Goal: Check status: Check status

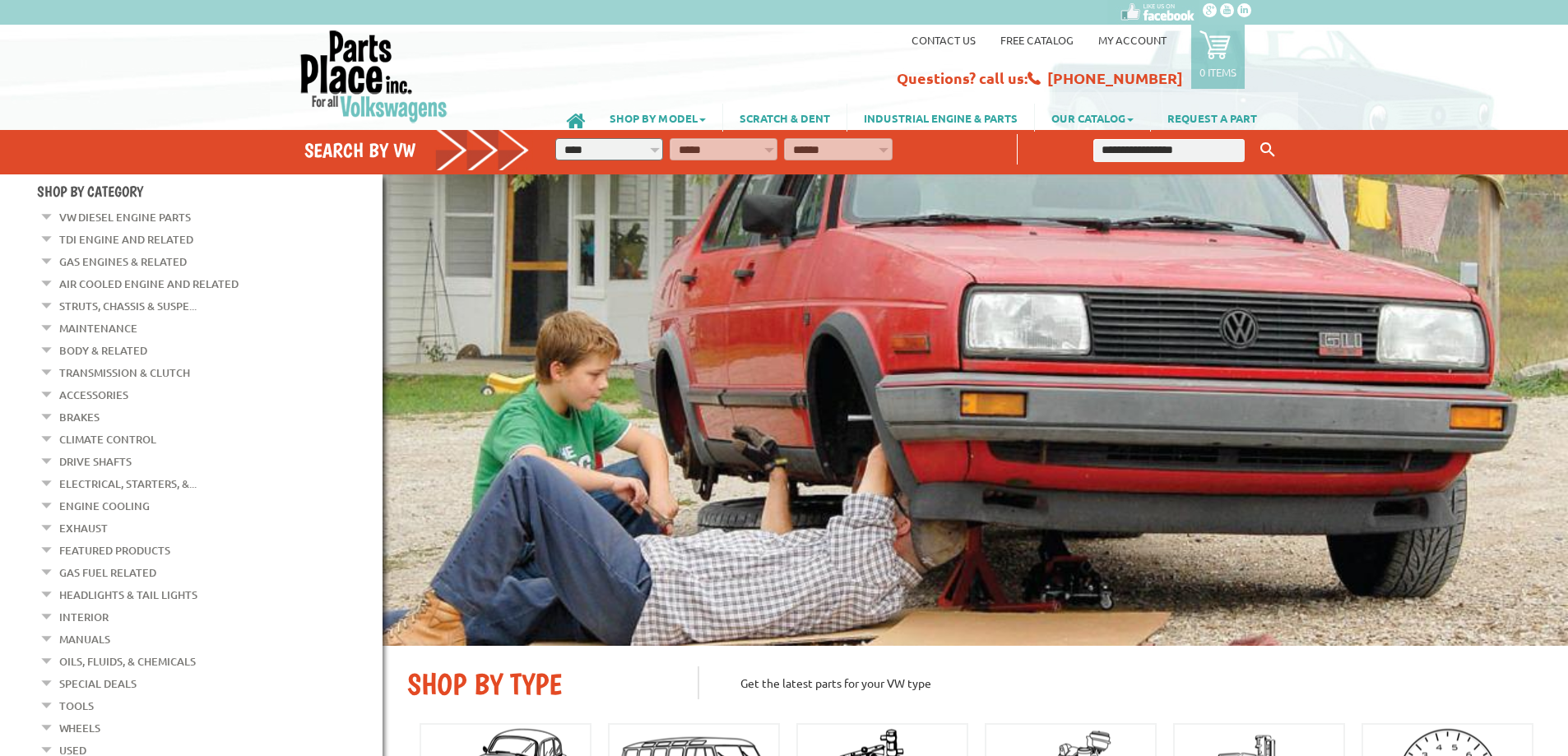
click at [1147, 38] on link "My Account" at bounding box center [1132, 39] width 69 height 14
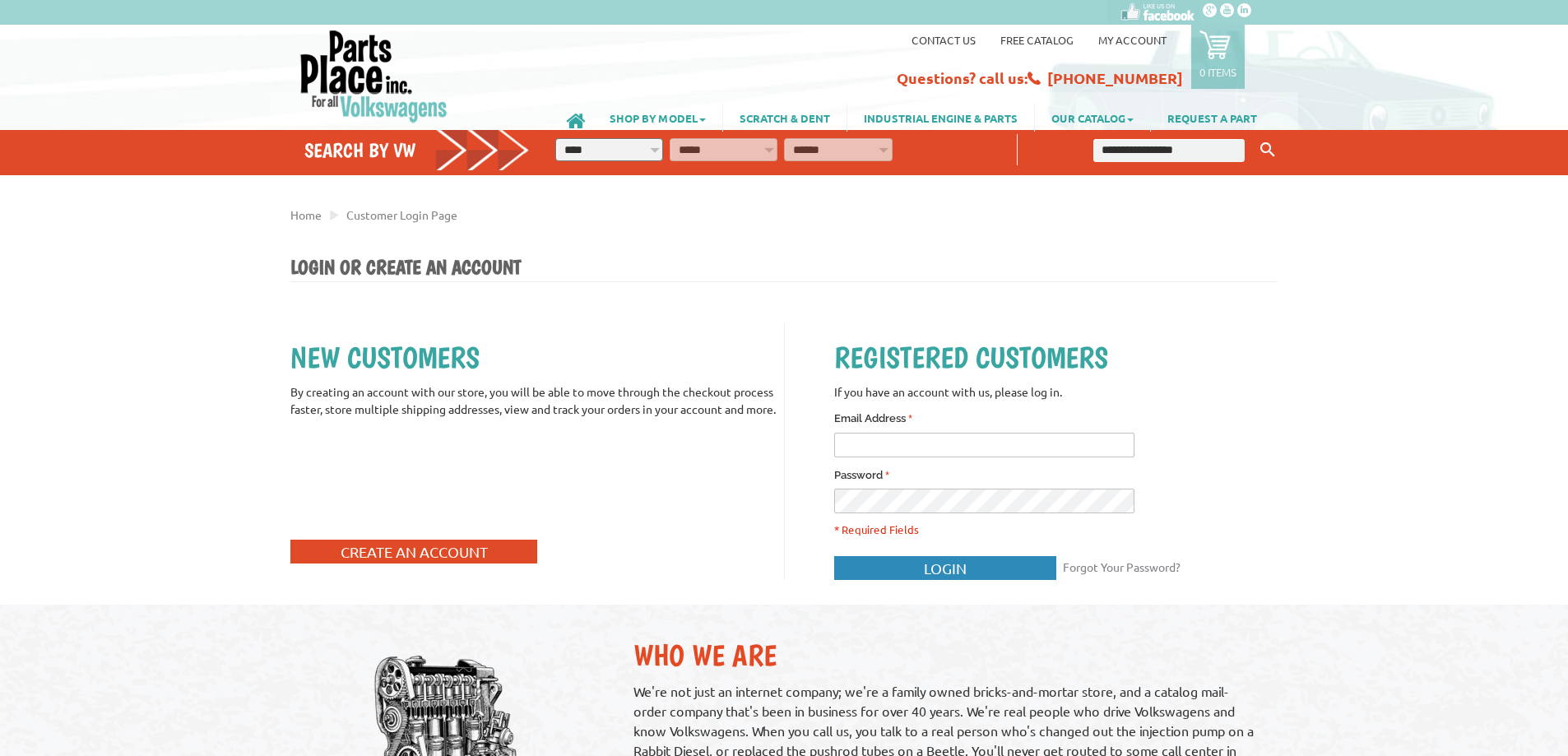
type input "**********"
click at [1028, 567] on button "Login" at bounding box center [945, 568] width 222 height 24
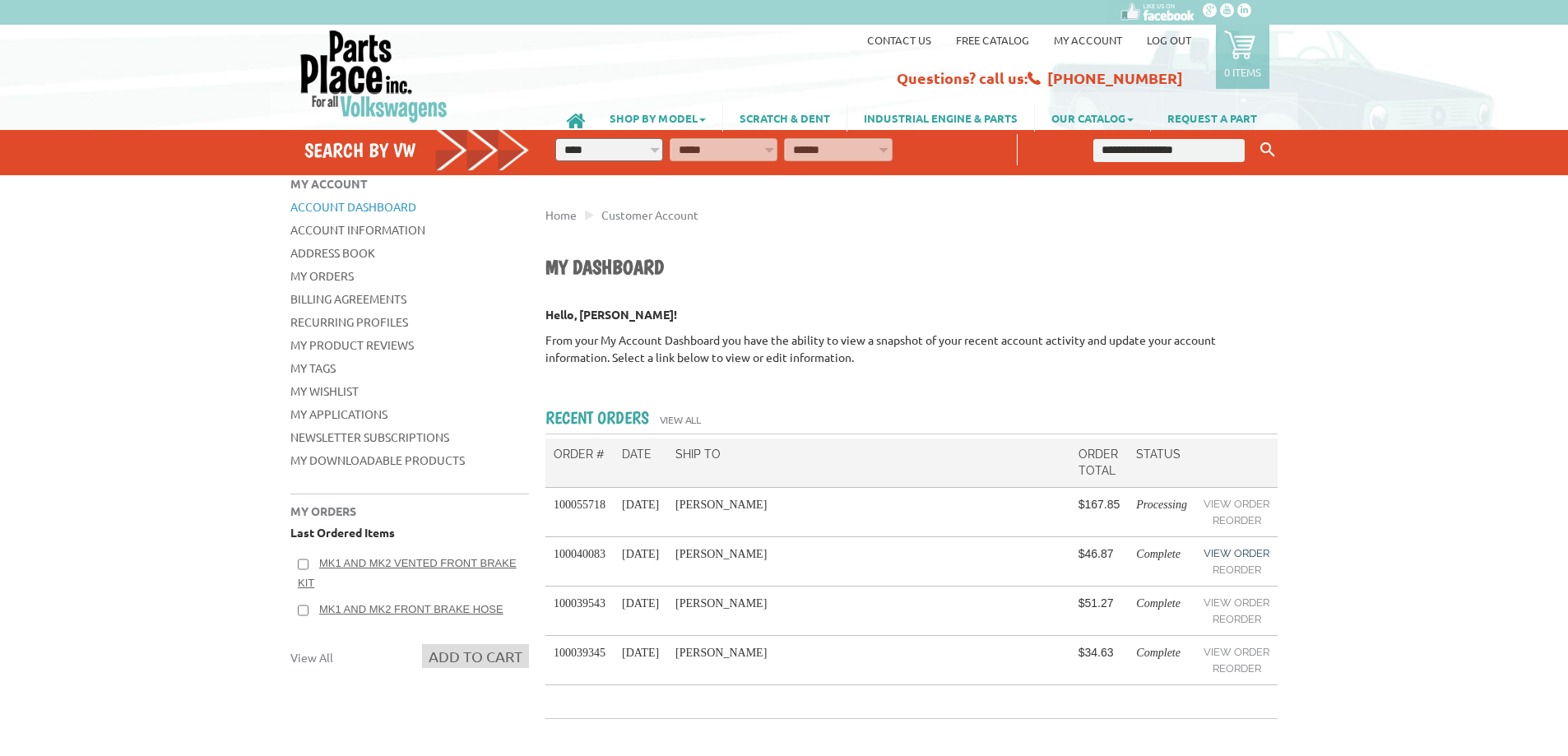
click at [1236, 555] on link "View Order" at bounding box center [1237, 554] width 66 height 16
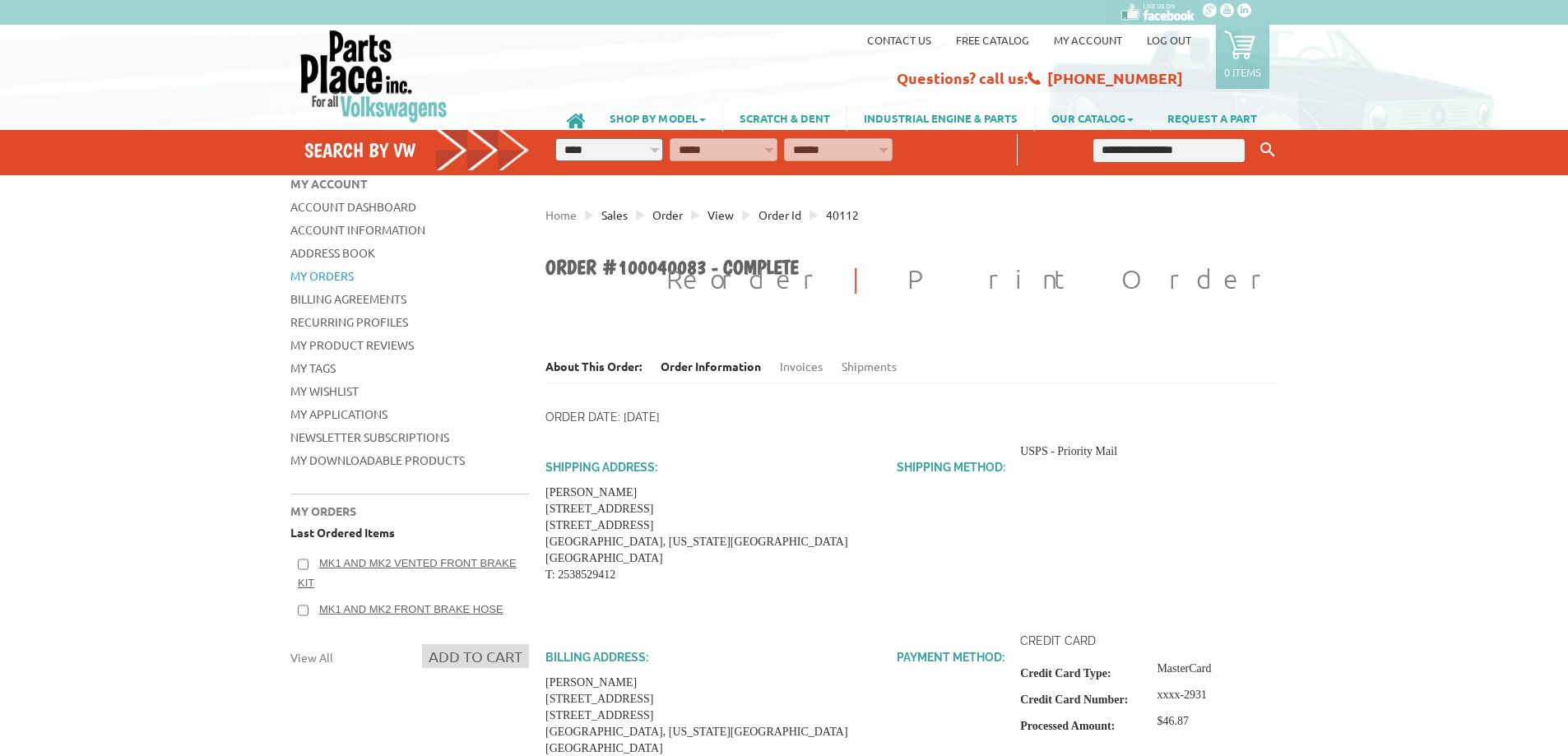
click at [1167, 42] on link "Log out" at bounding box center [1169, 39] width 45 height 14
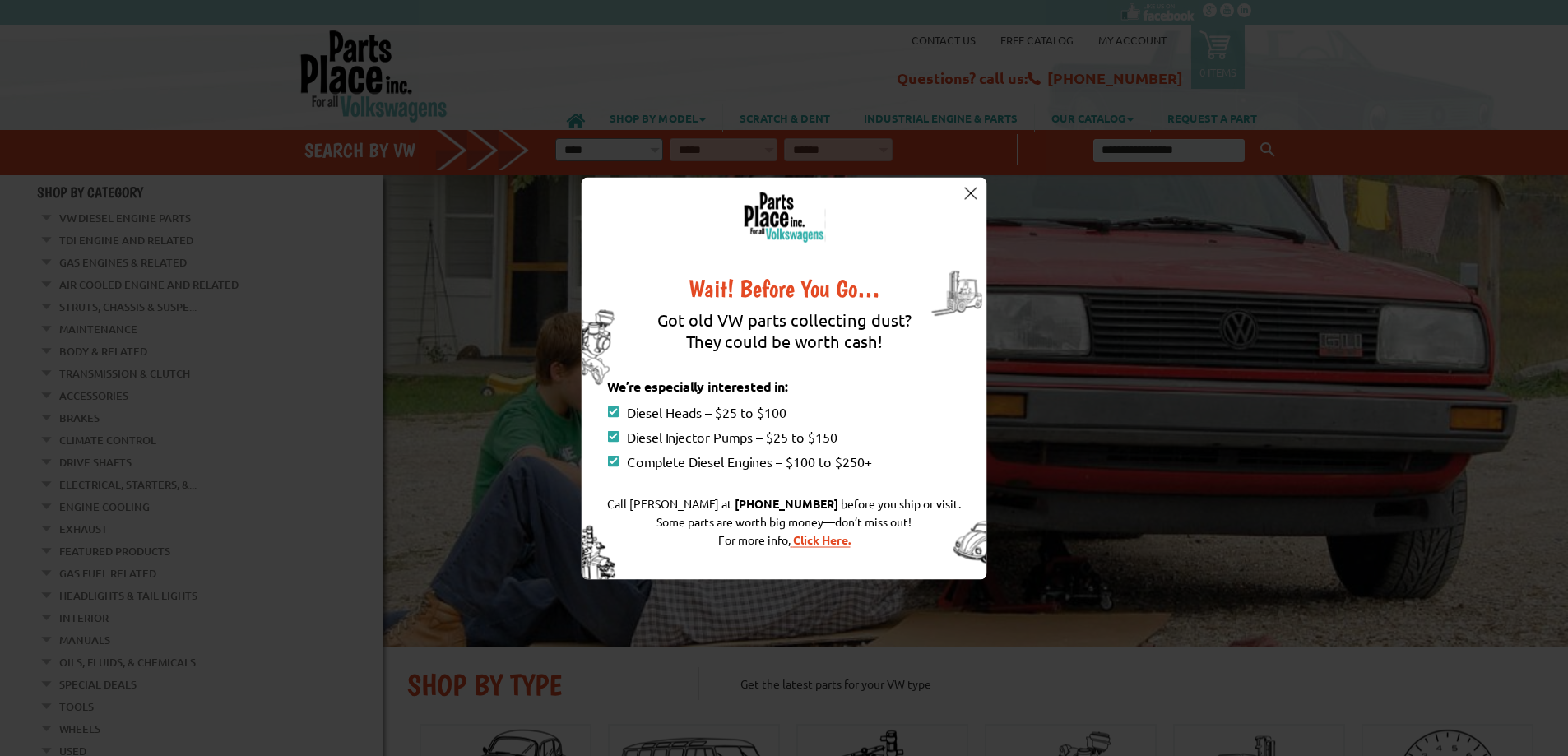
click at [970, 190] on img at bounding box center [969, 193] width 12 height 12
